Goal: Task Accomplishment & Management: Manage account settings

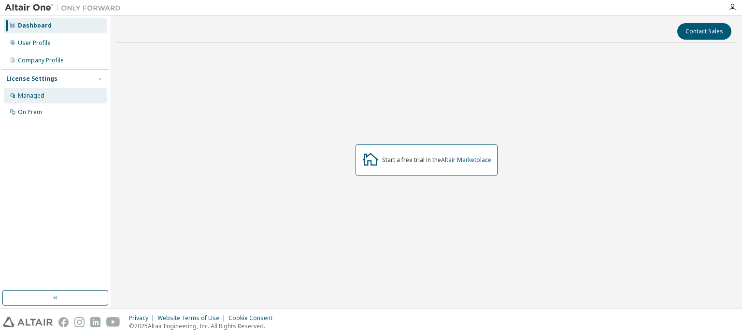
click at [63, 98] on div "Managed" at bounding box center [55, 95] width 103 height 15
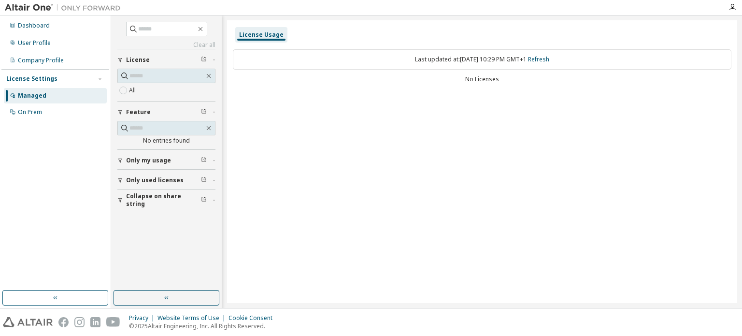
click at [146, 93] on div "All" at bounding box center [166, 91] width 98 height 12
click at [44, 46] on div "User Profile" at bounding box center [34, 43] width 33 height 8
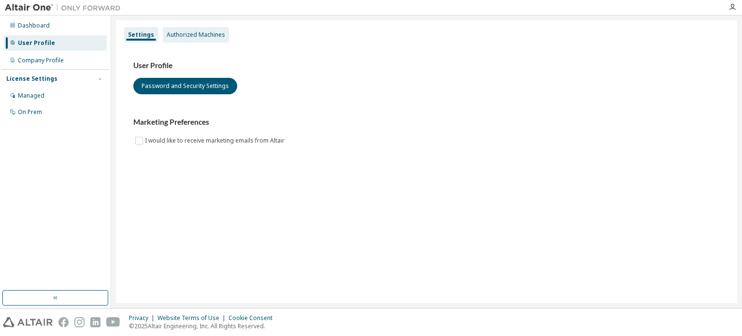
click at [188, 38] on div "Authorized Machines" at bounding box center [196, 35] width 58 height 8
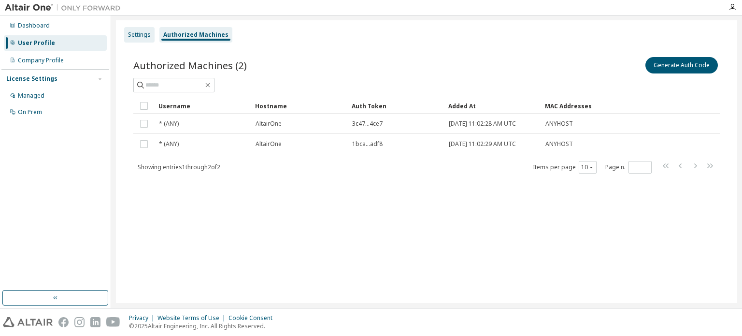
click at [134, 33] on div "Settings" at bounding box center [139, 35] width 23 height 8
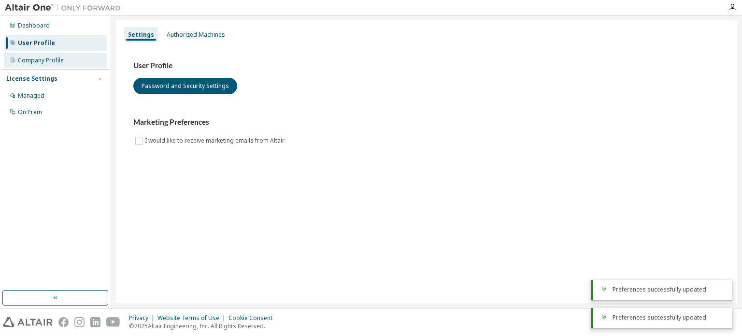
click at [59, 61] on div "Company Profile" at bounding box center [41, 61] width 46 height 8
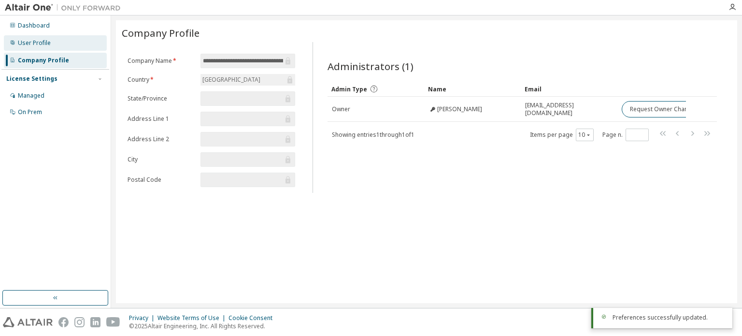
click at [62, 46] on div "User Profile" at bounding box center [55, 42] width 103 height 15
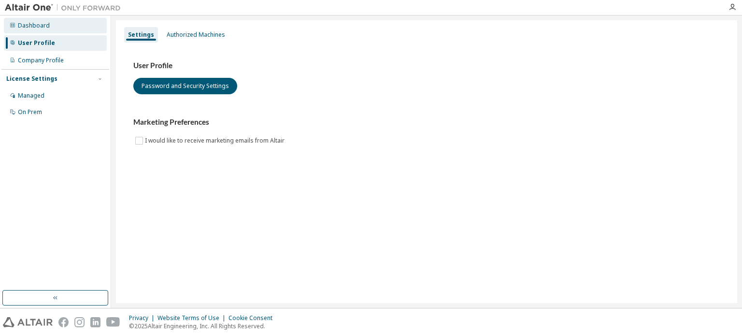
click at [63, 29] on div "Dashboard" at bounding box center [55, 25] width 103 height 15
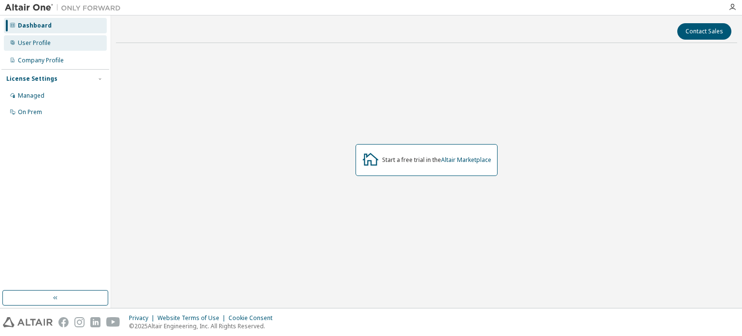
click at [62, 42] on div "User Profile" at bounding box center [55, 42] width 103 height 15
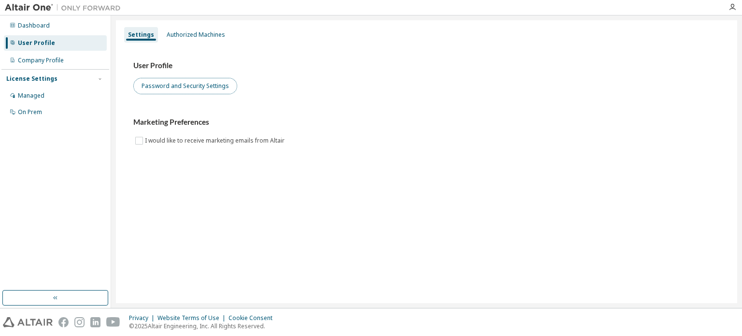
click at [178, 88] on button "Password and Security Settings" at bounding box center [185, 86] width 104 height 16
click at [33, 46] on div "User Profile" at bounding box center [36, 43] width 37 height 8
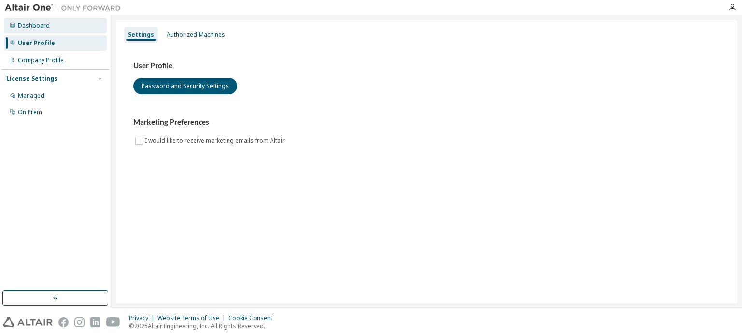
click at [37, 30] on div "Dashboard" at bounding box center [55, 25] width 103 height 15
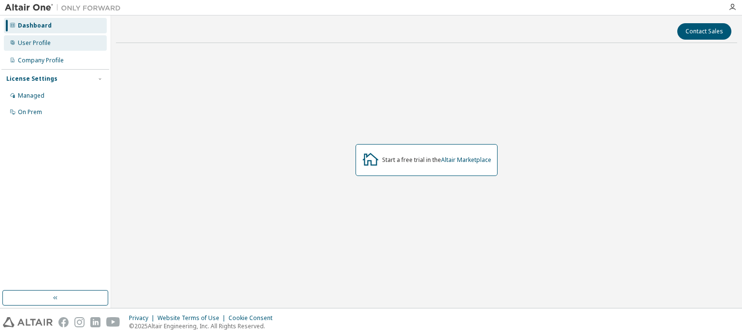
click at [40, 40] on div "User Profile" at bounding box center [34, 43] width 33 height 8
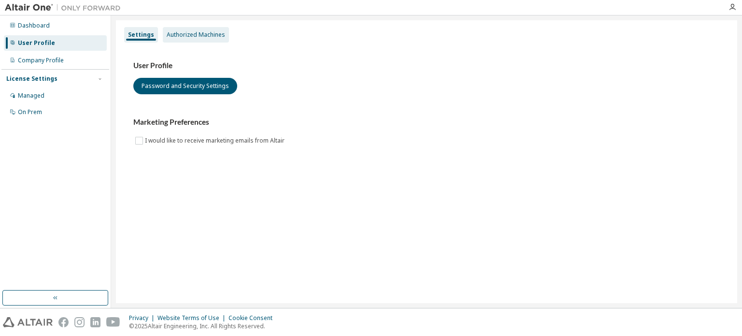
click at [172, 37] on div "Authorized Machines" at bounding box center [196, 35] width 58 height 8
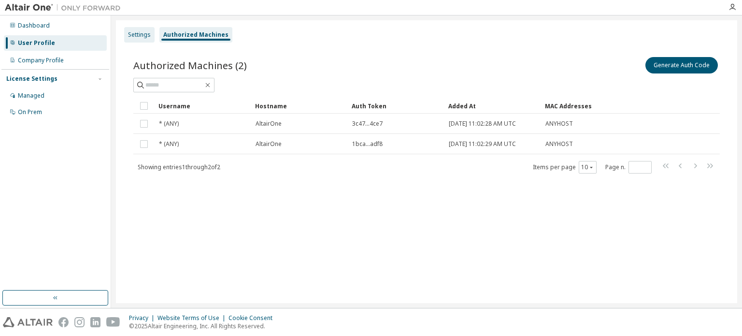
click at [134, 33] on div "Settings" at bounding box center [139, 35] width 23 height 8
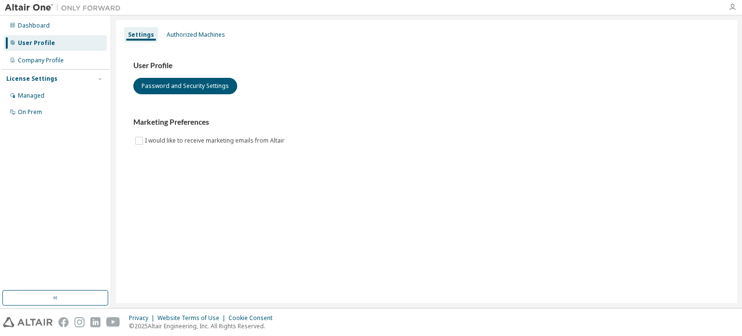
click at [734, 5] on icon "button" at bounding box center [733, 7] width 8 height 8
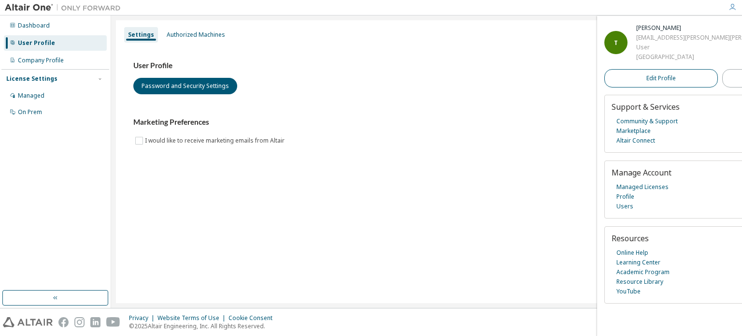
click at [665, 87] on link "Edit Profile" at bounding box center [662, 78] width 114 height 18
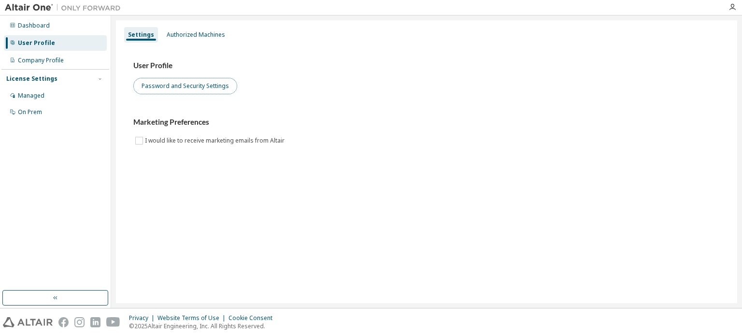
click at [177, 87] on button "Password and Security Settings" at bounding box center [185, 86] width 104 height 16
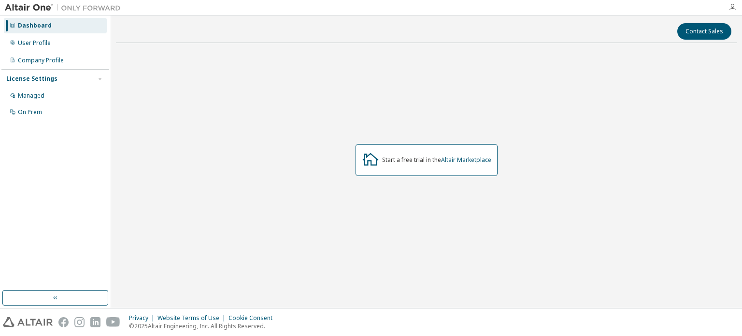
click at [731, 4] on icon "button" at bounding box center [733, 7] width 8 height 8
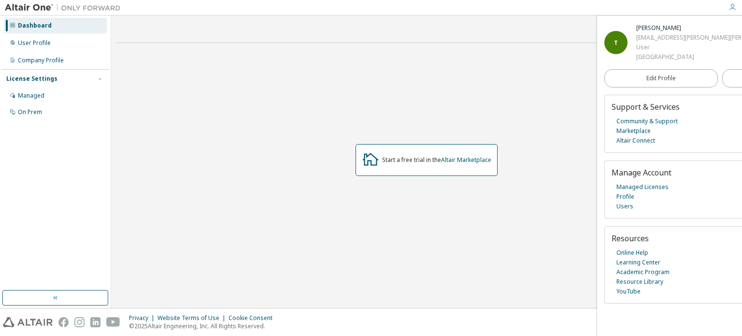
click at [731, 6] on icon "button" at bounding box center [733, 7] width 8 height 8
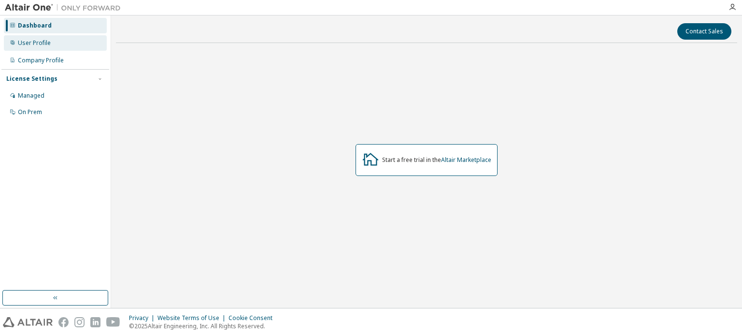
click at [68, 44] on div "User Profile" at bounding box center [55, 42] width 103 height 15
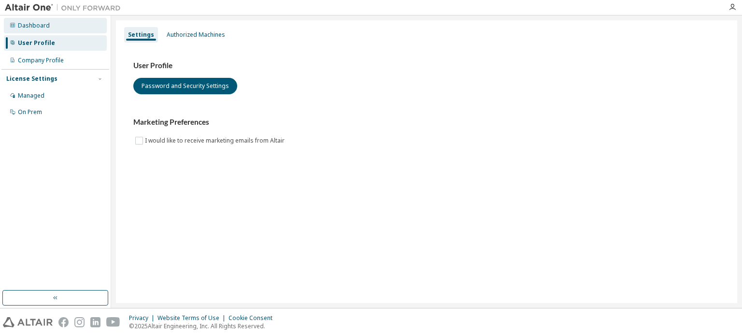
click at [61, 31] on div "Dashboard" at bounding box center [55, 25] width 103 height 15
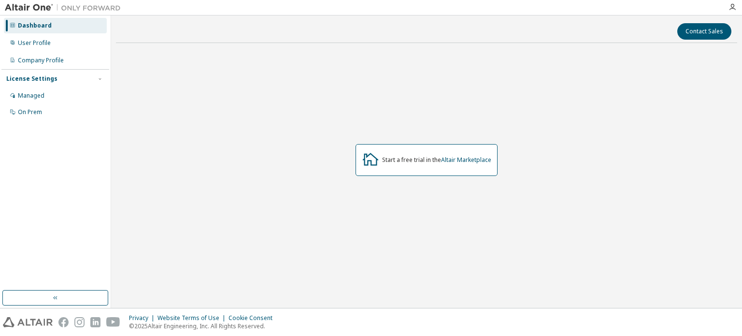
click at [421, 166] on div "Start a free trial in the Altair Marketplace" at bounding box center [427, 160] width 142 height 32
click at [425, 162] on div "Start a free trial in the Altair Marketplace" at bounding box center [436, 160] width 109 height 8
click at [463, 158] on link "Altair Marketplace" at bounding box center [466, 160] width 50 height 8
click at [46, 98] on div "Managed" at bounding box center [55, 95] width 103 height 15
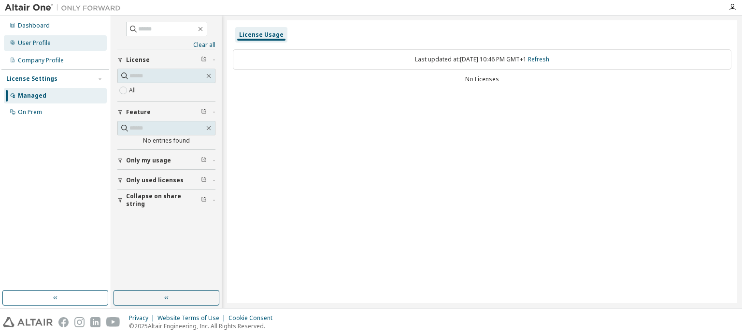
click at [61, 46] on div "User Profile" at bounding box center [55, 42] width 103 height 15
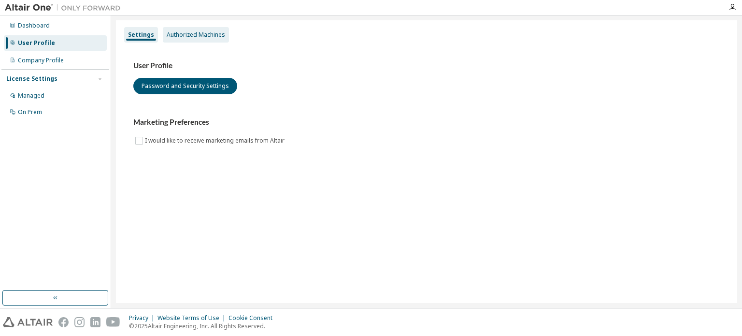
click at [188, 32] on div "Authorized Machines" at bounding box center [196, 35] width 58 height 8
click at [44, 101] on div "Managed" at bounding box center [55, 95] width 103 height 15
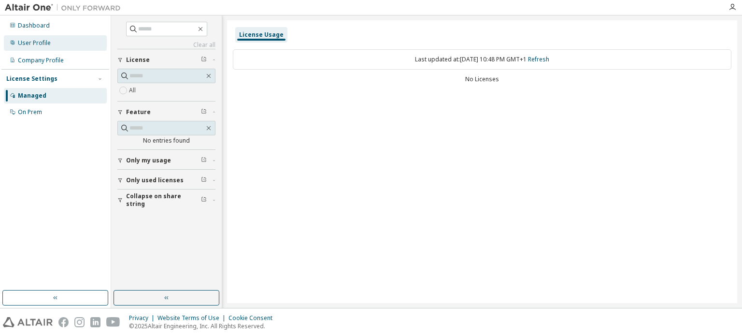
click at [48, 44] on div "User Profile" at bounding box center [34, 43] width 33 height 8
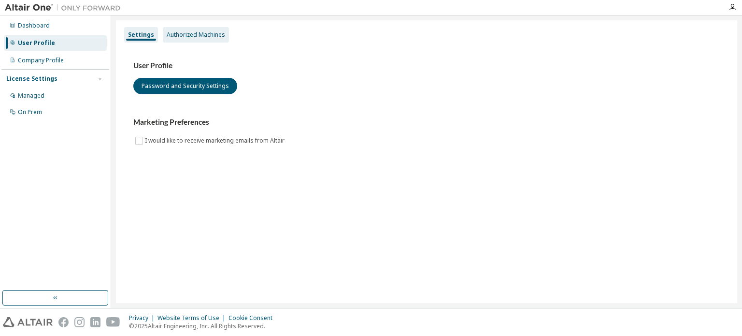
click at [168, 34] on div "Authorized Machines" at bounding box center [196, 35] width 58 height 8
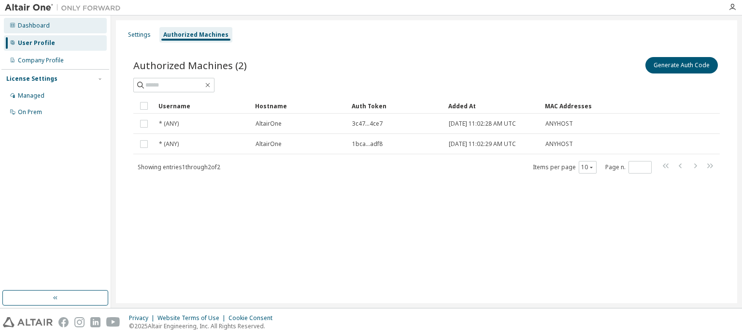
click at [52, 30] on div "Dashboard" at bounding box center [55, 25] width 103 height 15
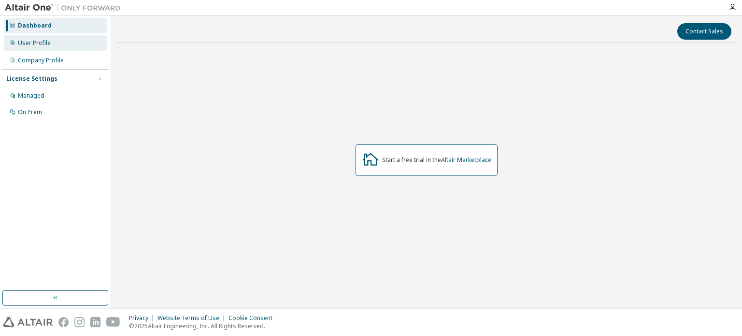
click at [54, 40] on div "User Profile" at bounding box center [55, 42] width 103 height 15
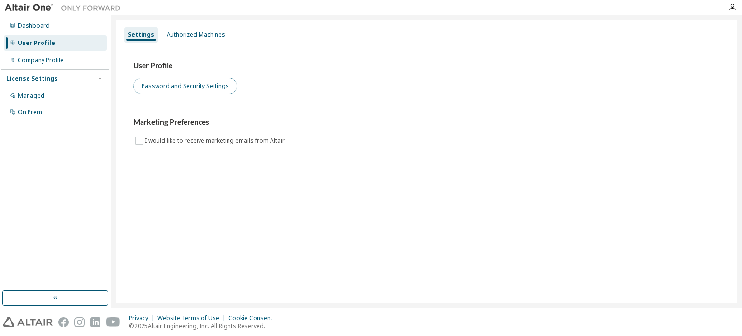
click at [166, 84] on button "Password and Security Settings" at bounding box center [185, 86] width 104 height 16
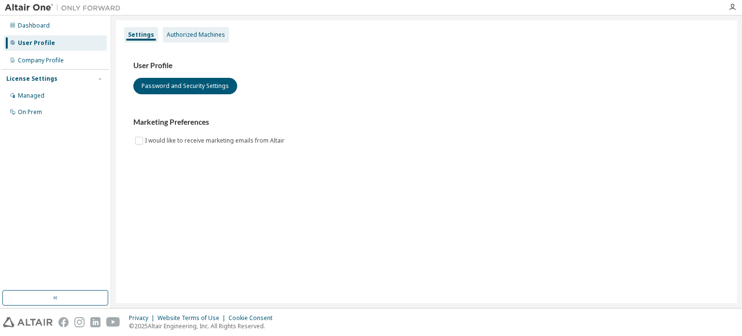
click at [192, 42] on div "Authorized Machines" at bounding box center [196, 34] width 66 height 15
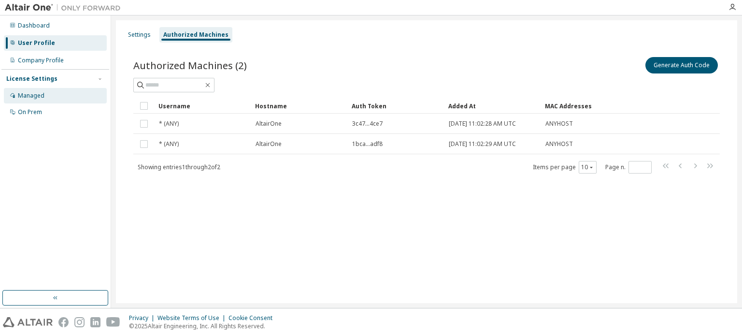
click at [47, 100] on div "Managed" at bounding box center [55, 95] width 103 height 15
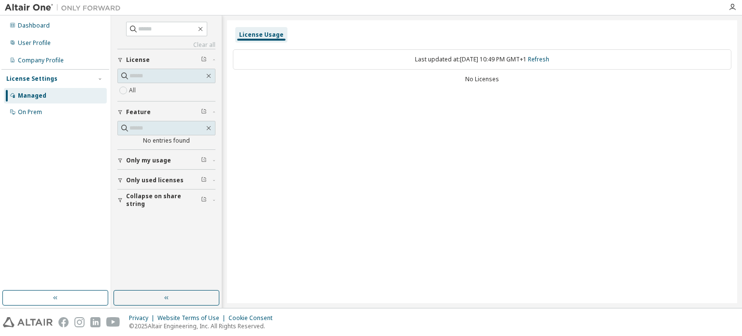
click at [174, 179] on span "Only used licenses" at bounding box center [155, 180] width 58 height 8
click at [143, 193] on div "Yes No" at bounding box center [166, 200] width 98 height 23
click at [57, 112] on div "On Prem" at bounding box center [55, 111] width 103 height 15
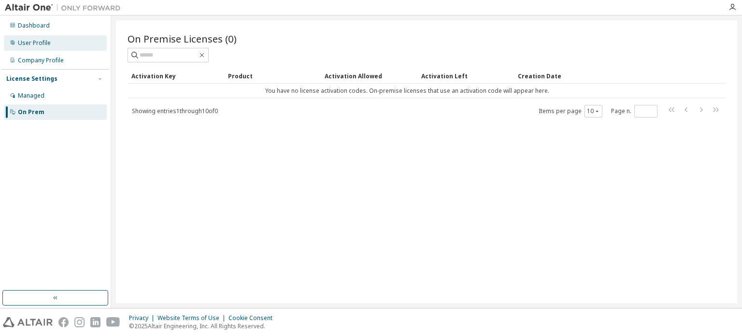
click at [57, 43] on div "User Profile" at bounding box center [55, 42] width 103 height 15
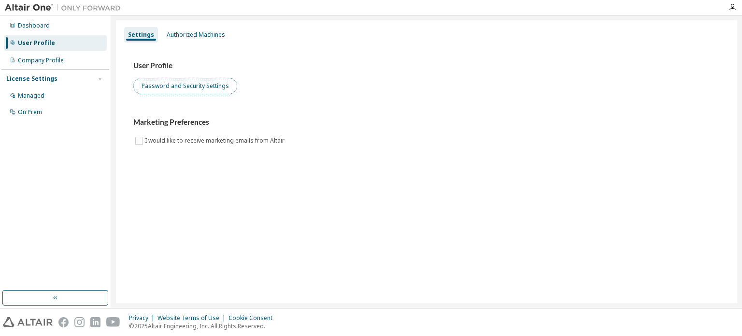
click at [180, 82] on button "Password and Security Settings" at bounding box center [185, 86] width 104 height 16
click at [57, 43] on div "User Profile" at bounding box center [55, 42] width 103 height 15
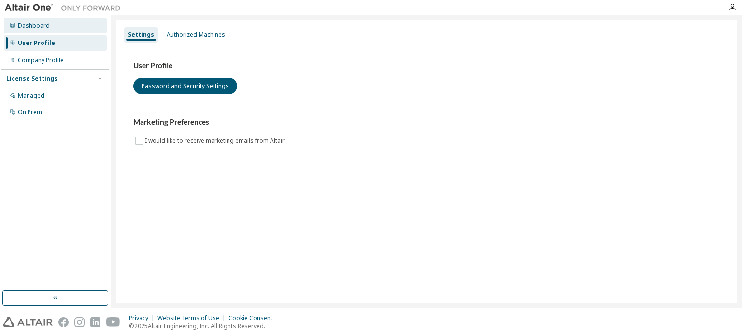
click at [44, 30] on div "Dashboard" at bounding box center [55, 25] width 103 height 15
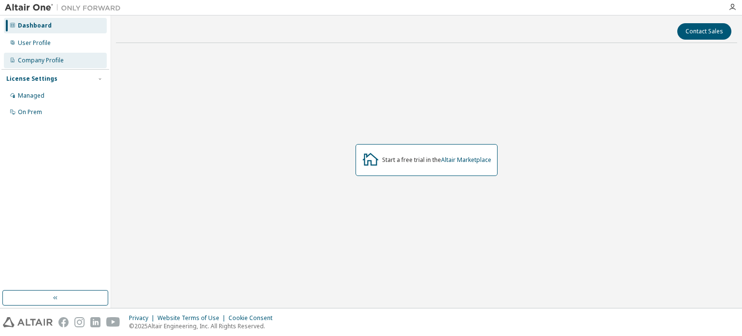
click at [21, 57] on div "Company Profile" at bounding box center [41, 61] width 46 height 8
